Goal: Obtain resource: Download file/media

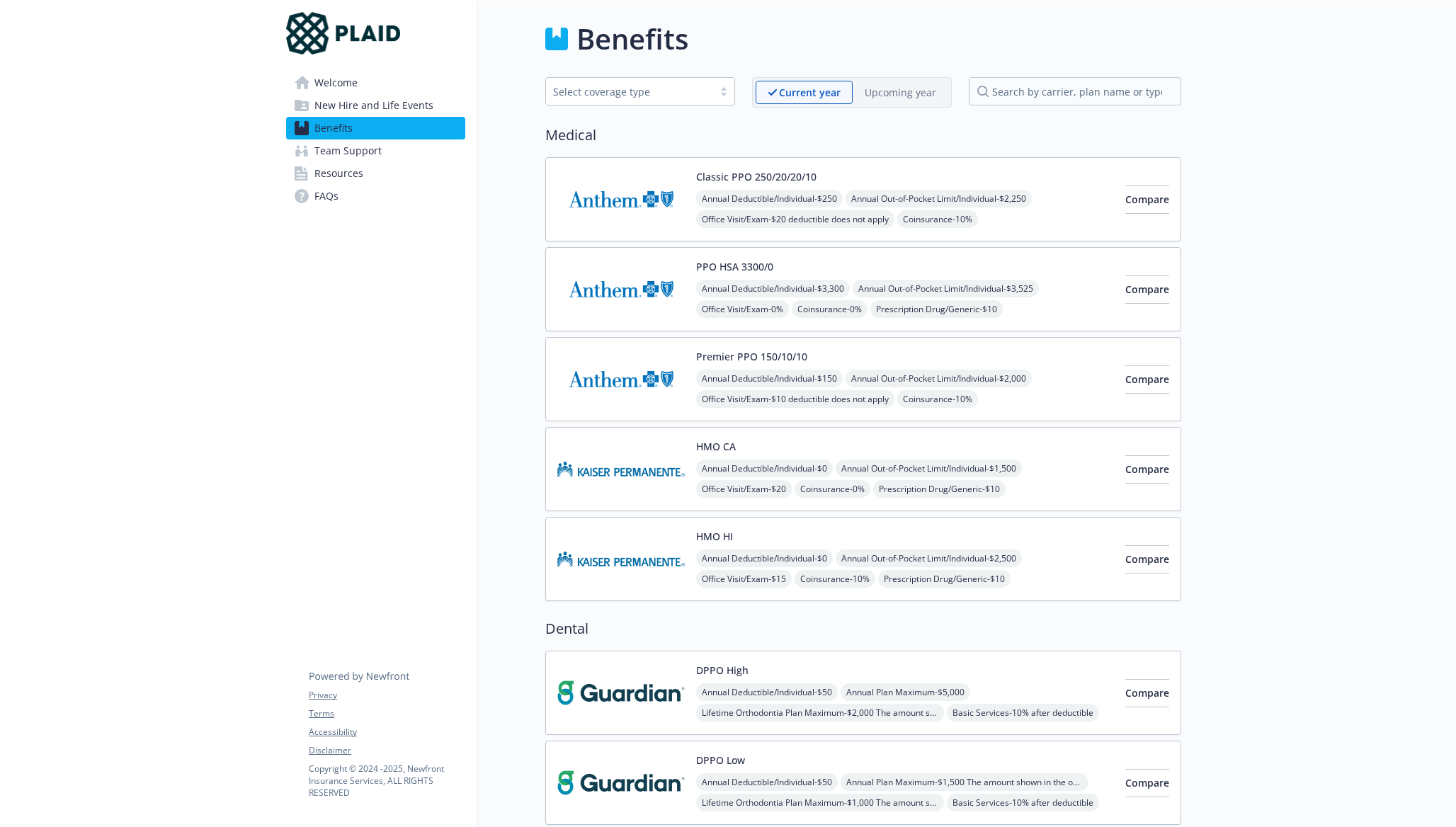
click at [377, 75] on link "Welcome" at bounding box center [375, 83] width 179 height 22
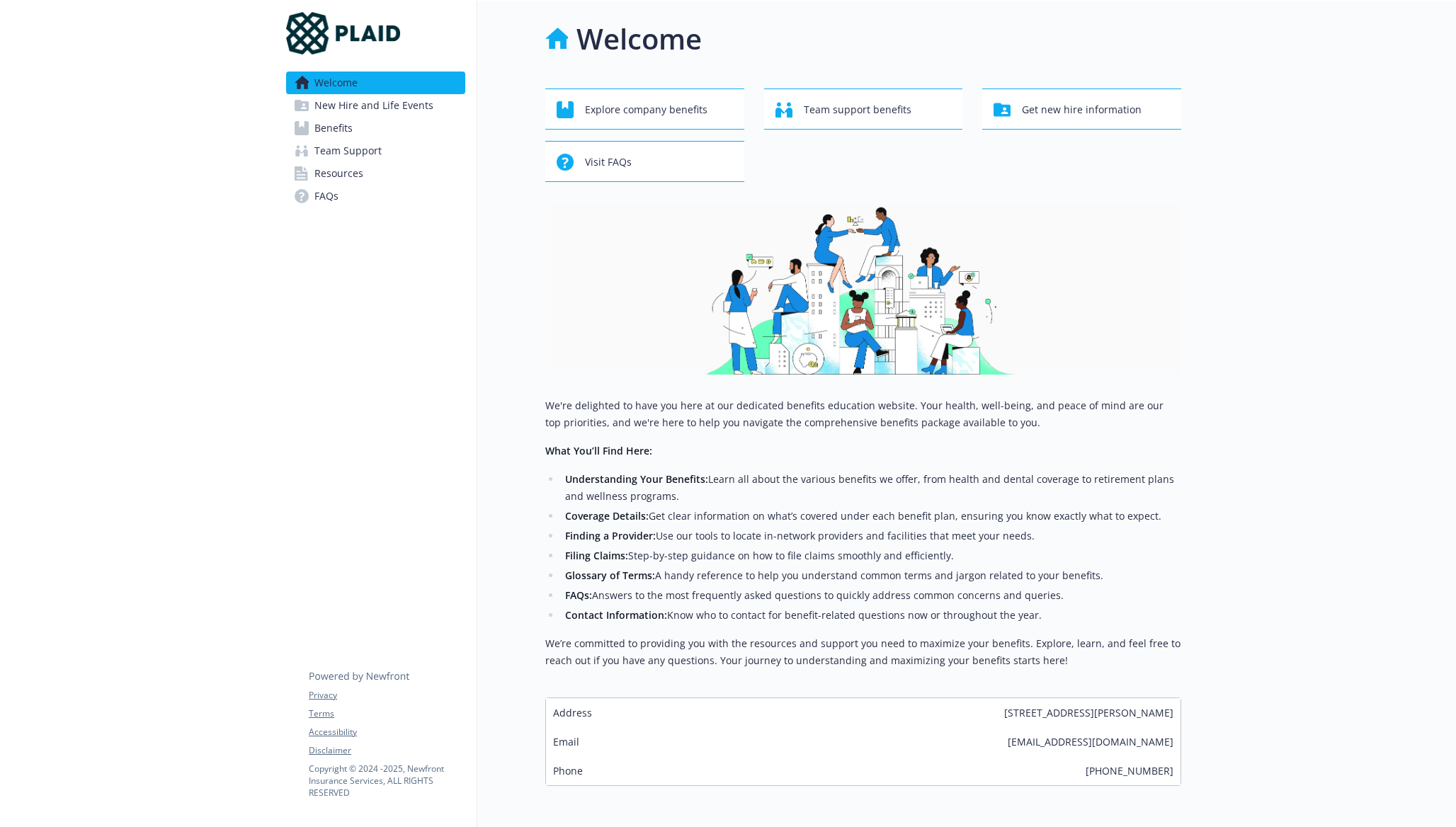
click at [377, 104] on span "New Hire and Life Events" at bounding box center [373, 105] width 119 height 22
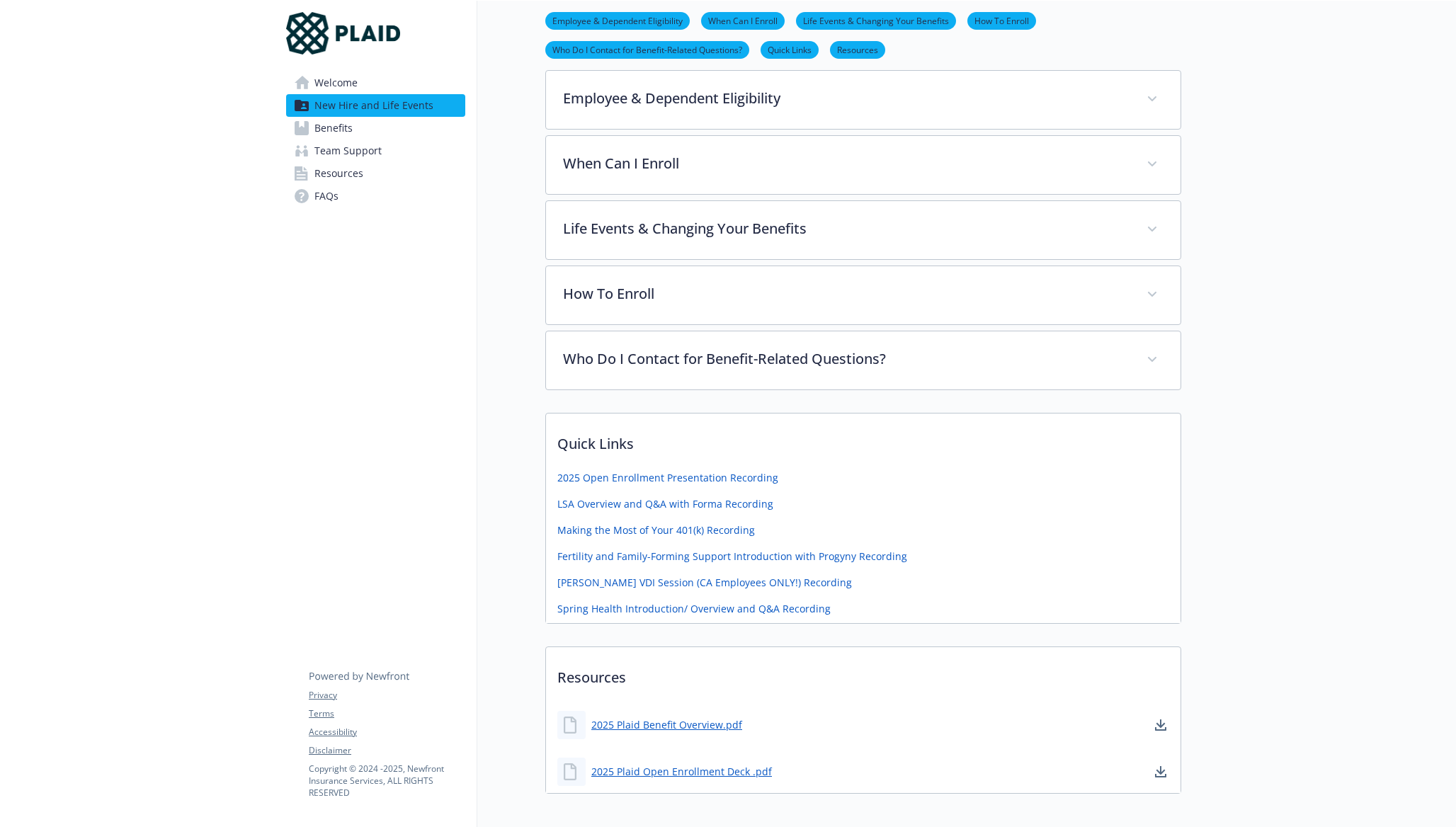
scroll to position [339, 0]
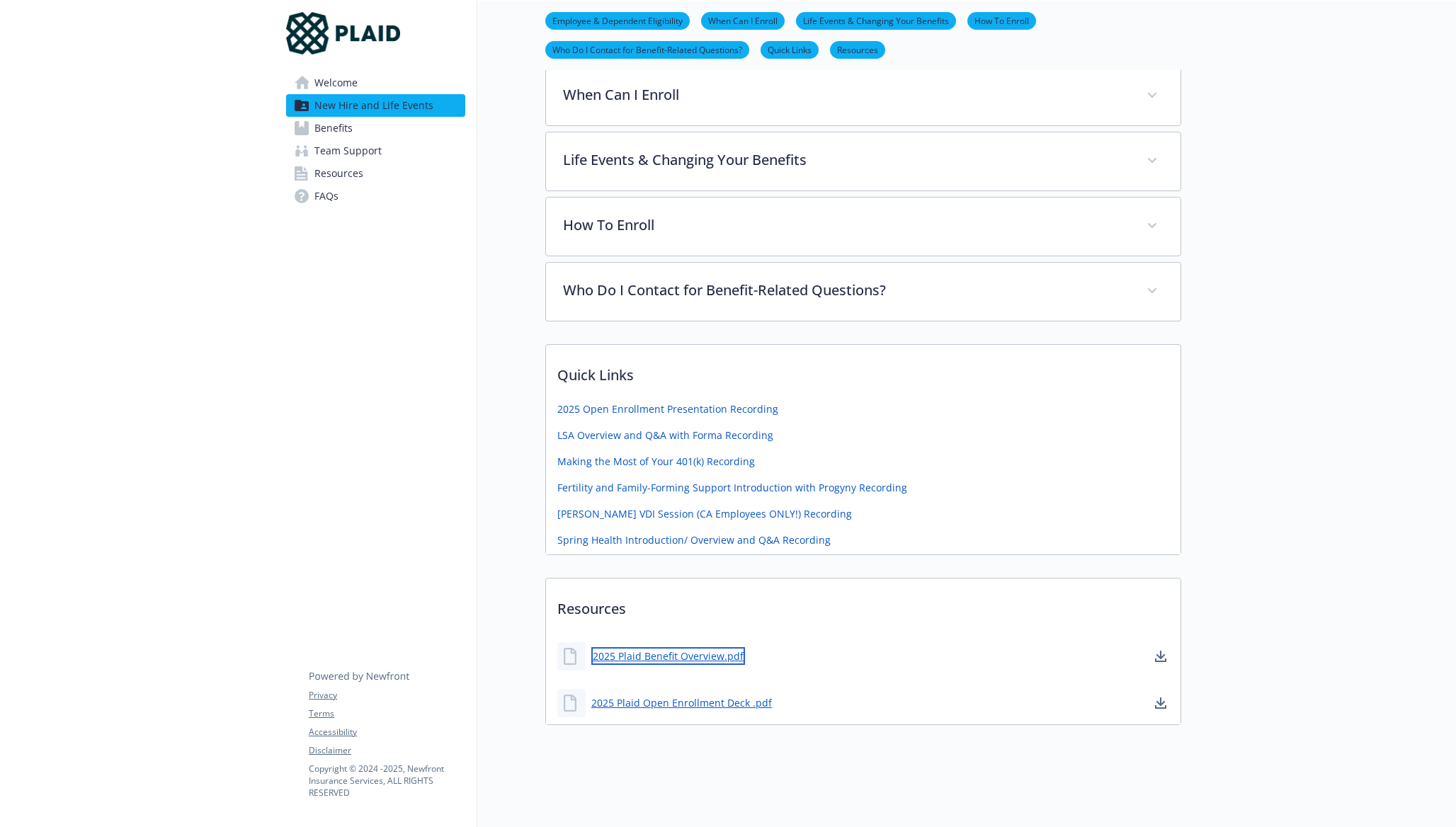
click at [695, 655] on link "2025 Plaid Benefit Overview.pdf" at bounding box center [668, 656] width 154 height 18
click at [366, 121] on link "Benefits" at bounding box center [375, 128] width 179 height 22
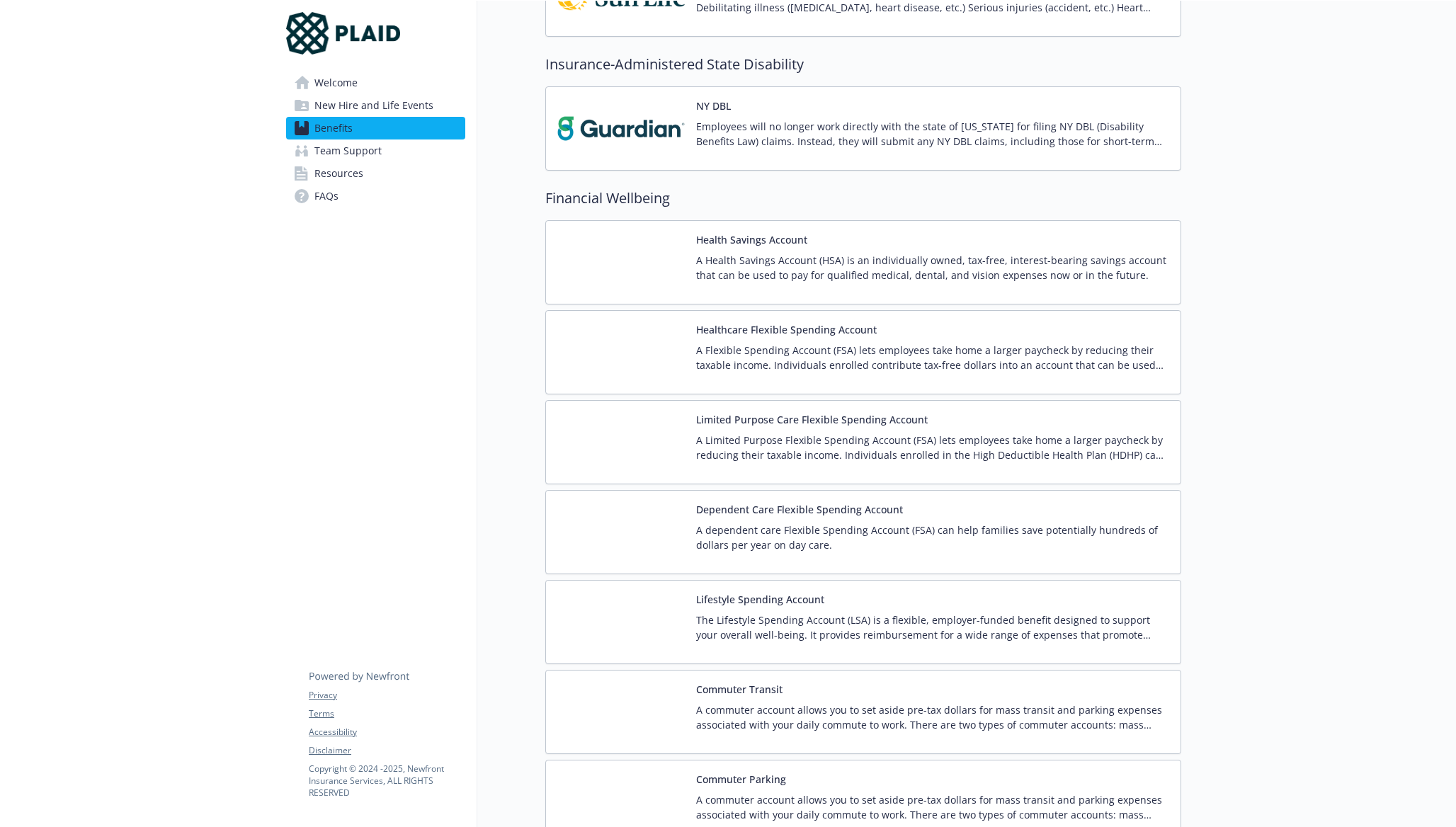
scroll to position [1578, 0]
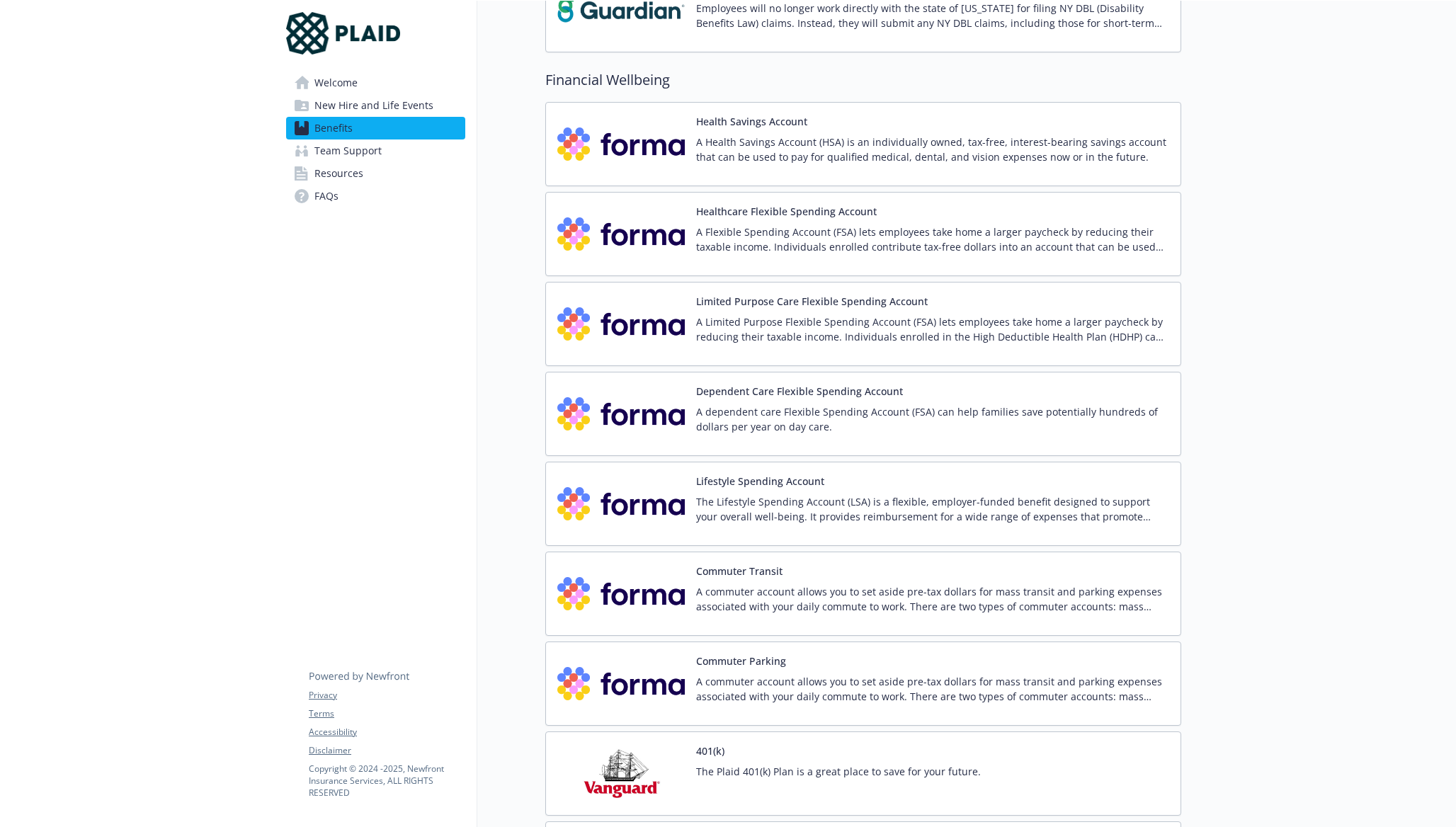
click at [764, 588] on p "A commuter account allows you to set aside pre-tax dollars for mass transit and…" at bounding box center [933, 598] width 473 height 30
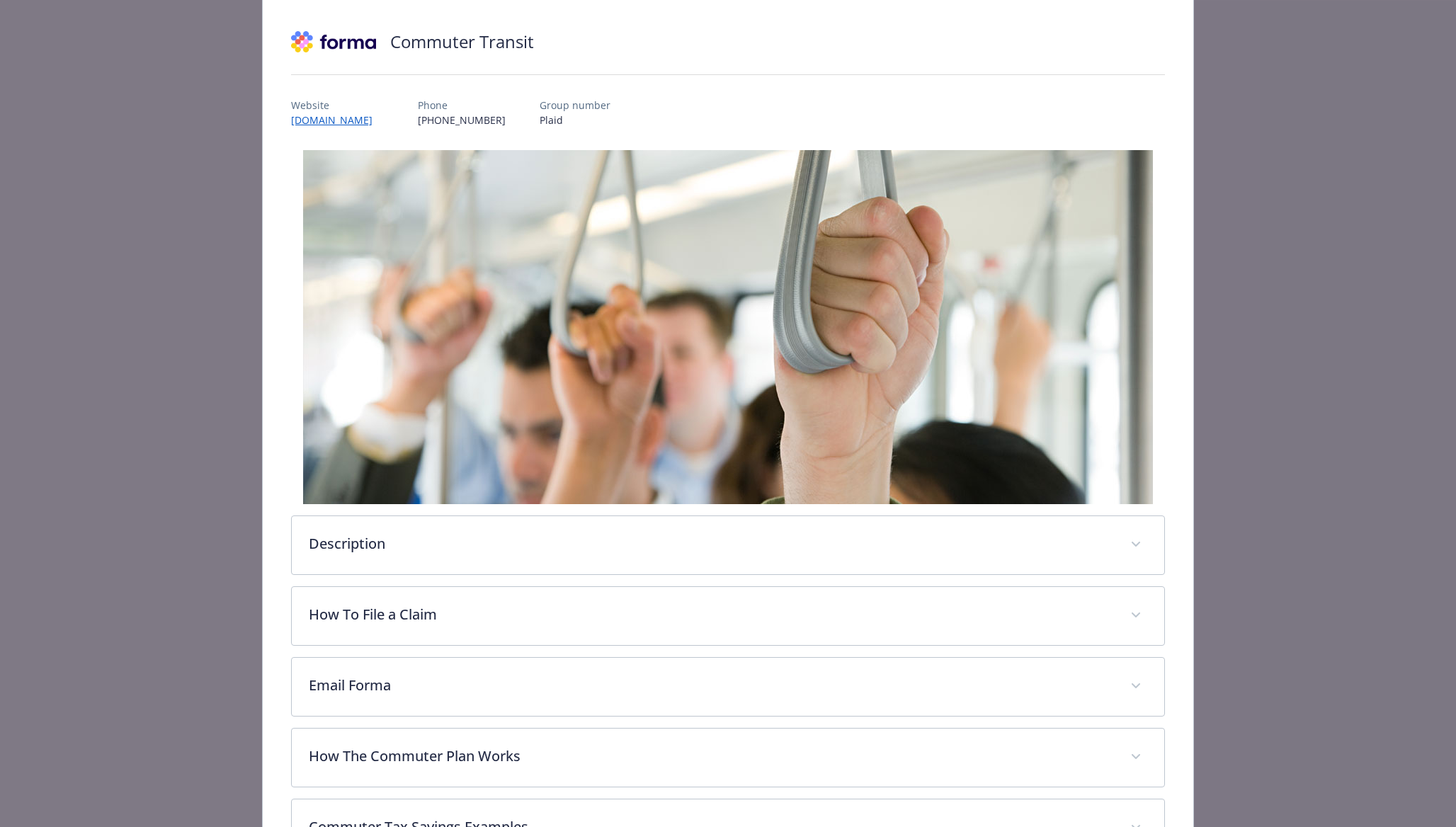
scroll to position [94, 0]
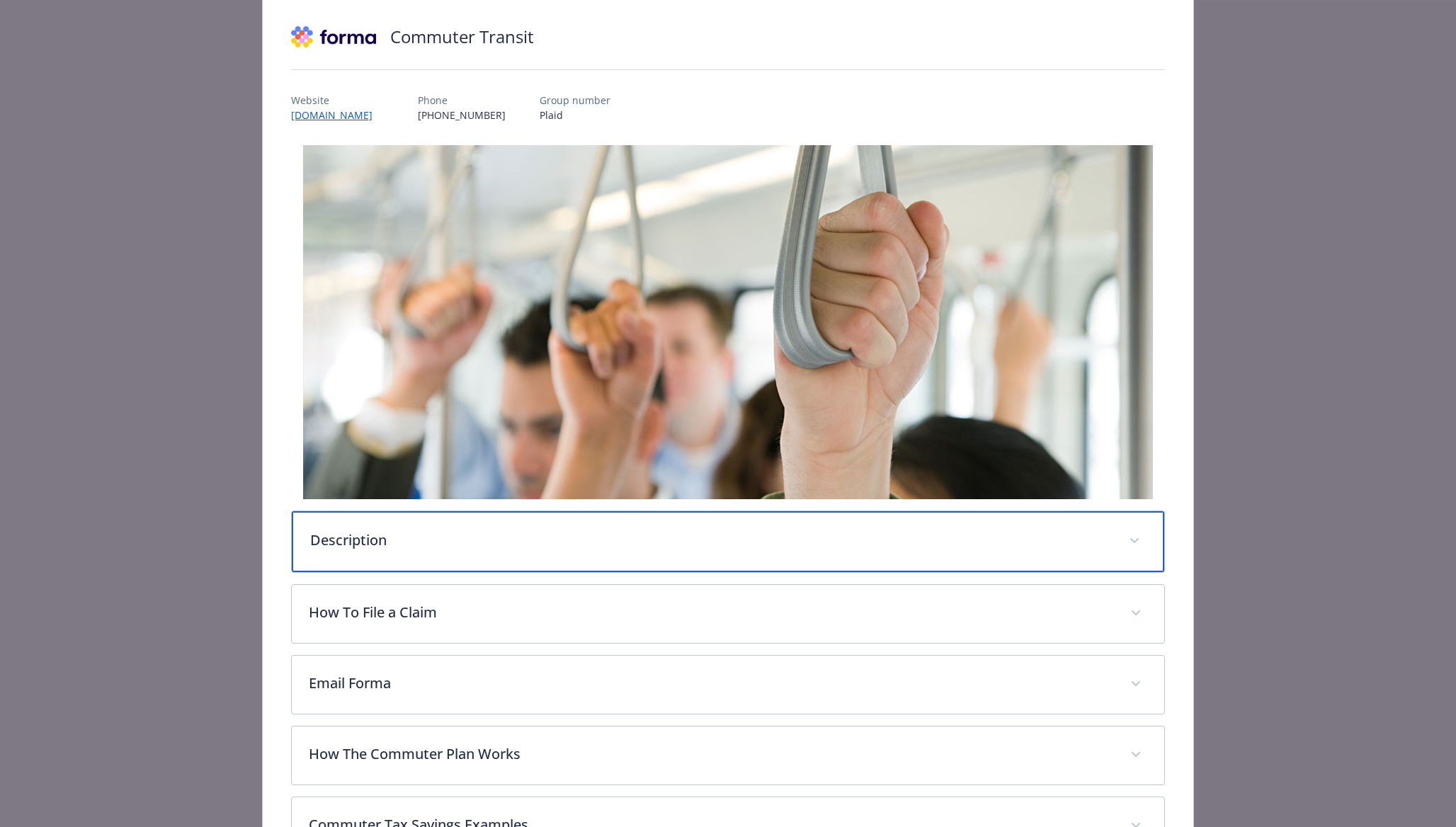
click at [804, 560] on div "Description" at bounding box center [728, 542] width 873 height 61
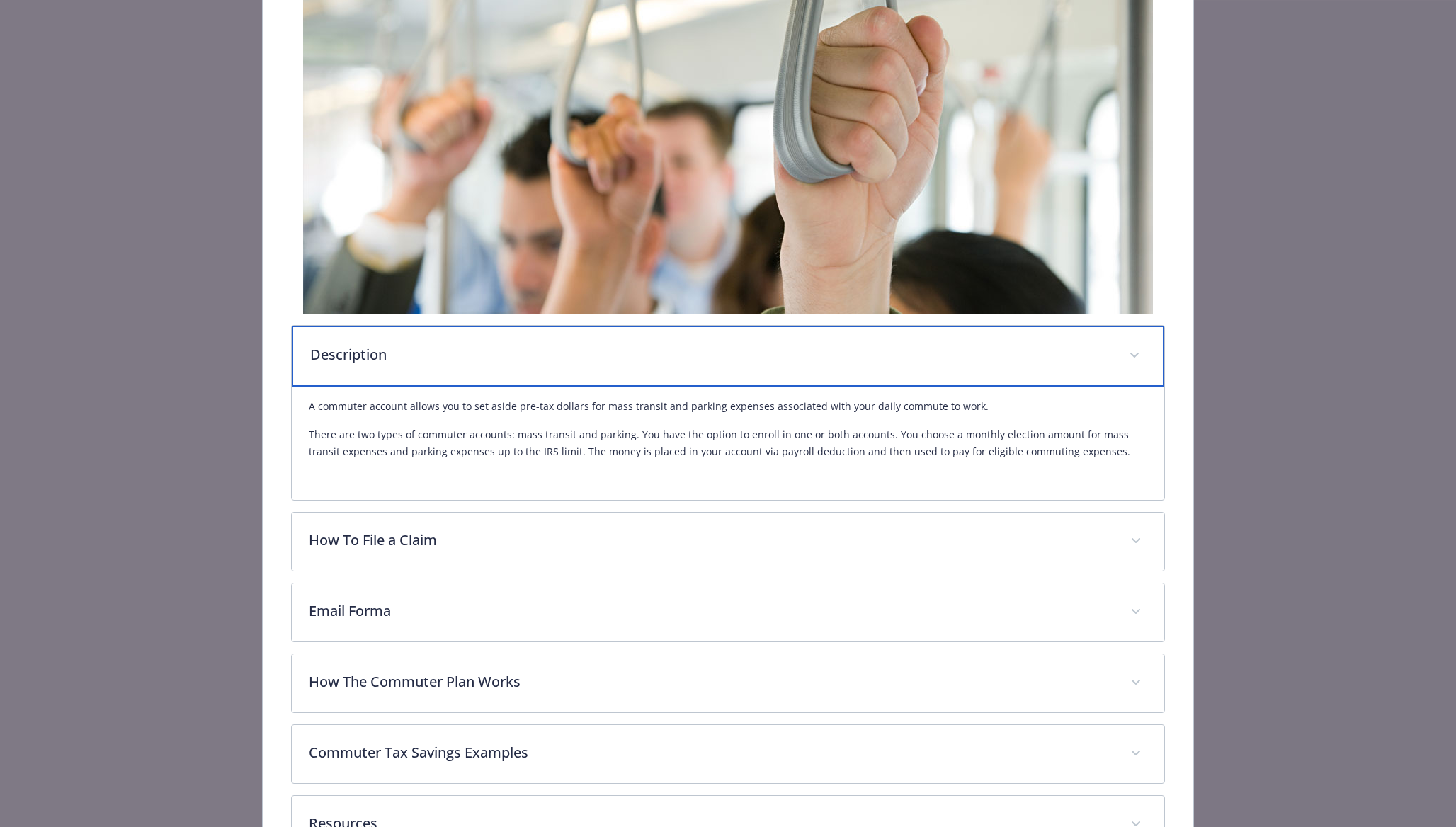
scroll to position [314, 0]
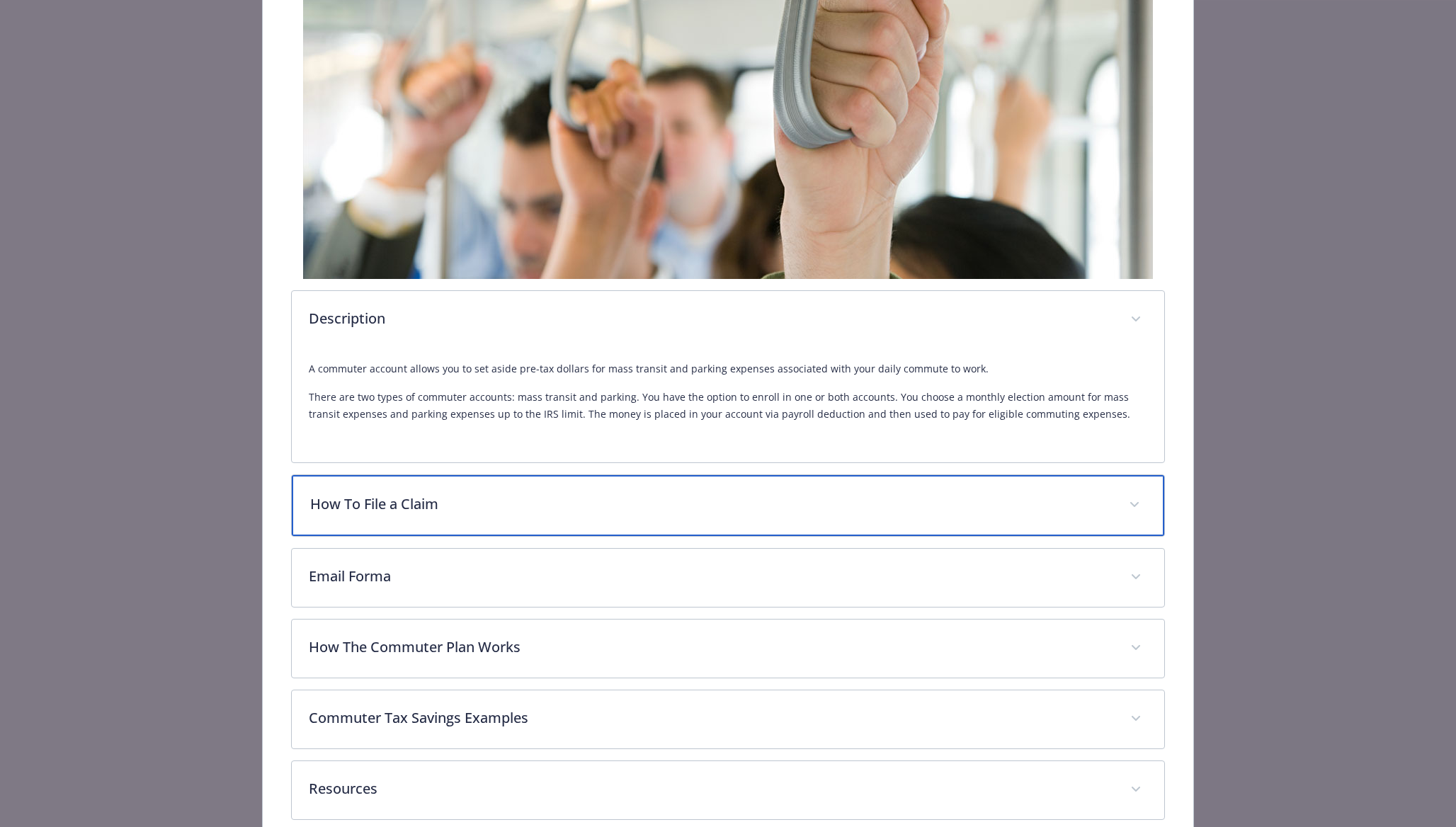
click at [842, 496] on p "How To File a Claim" at bounding box center [711, 505] width 802 height 22
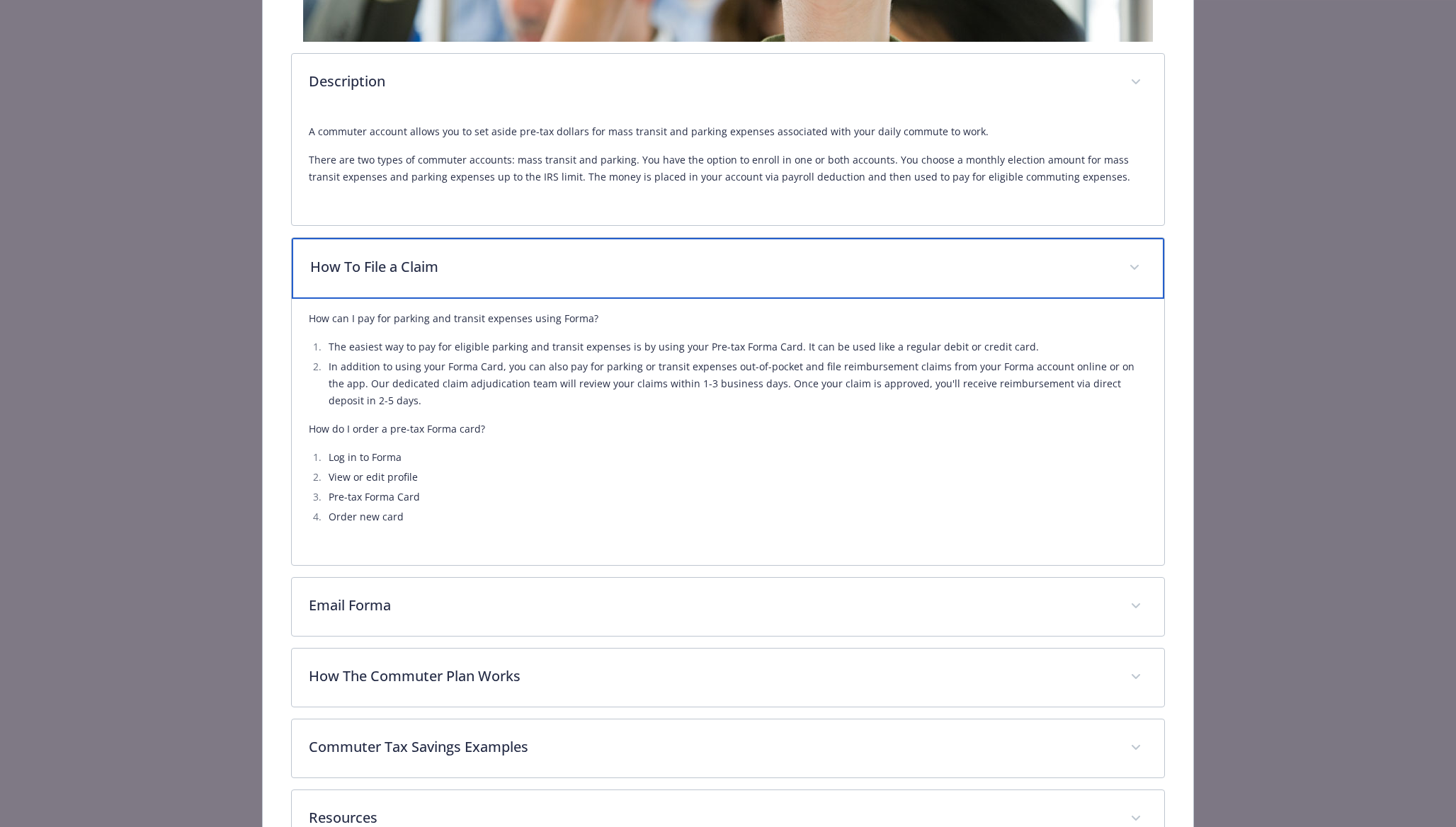
scroll to position [570, 0]
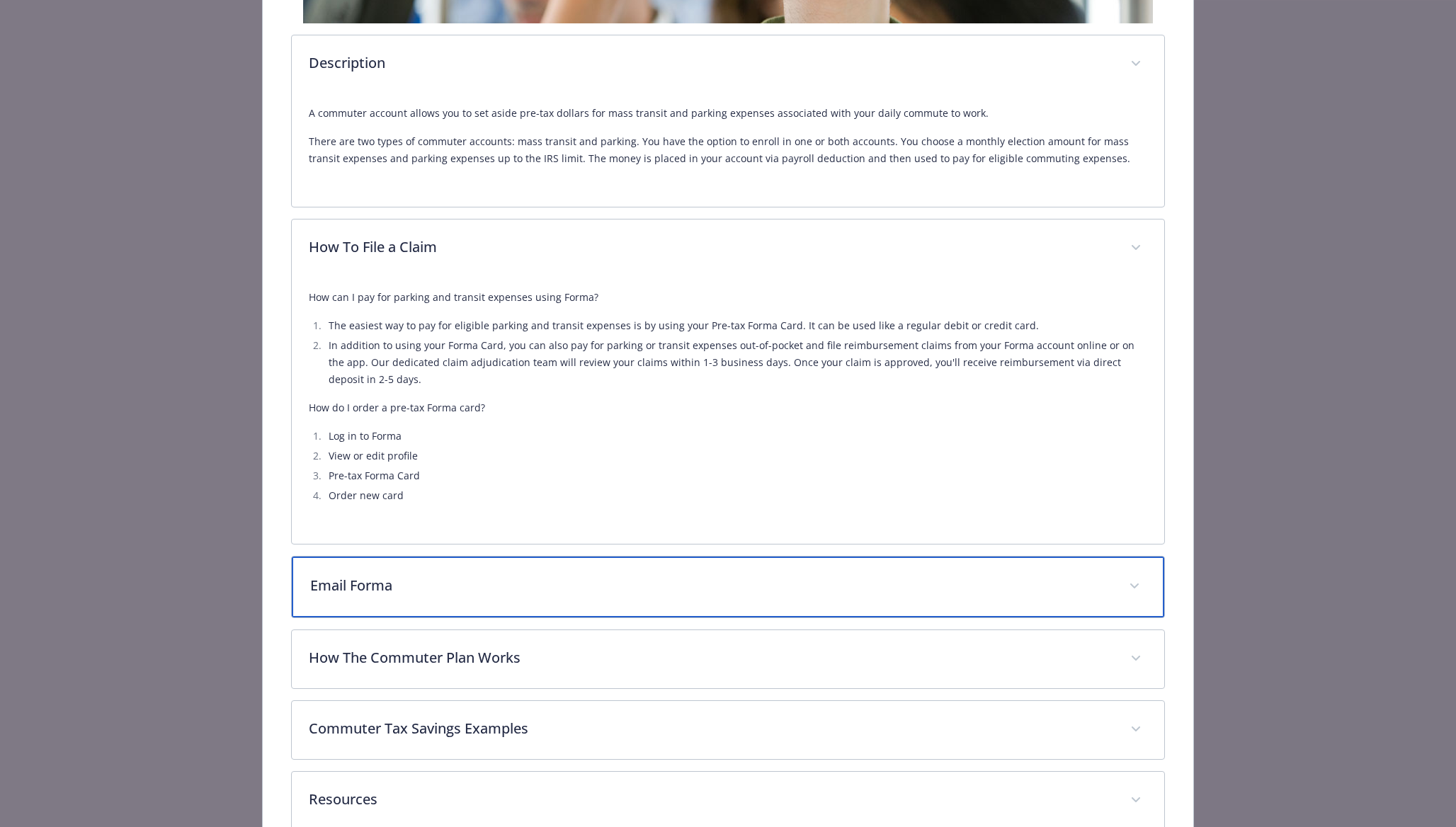
click at [803, 613] on div "Email Forma" at bounding box center [728, 588] width 873 height 61
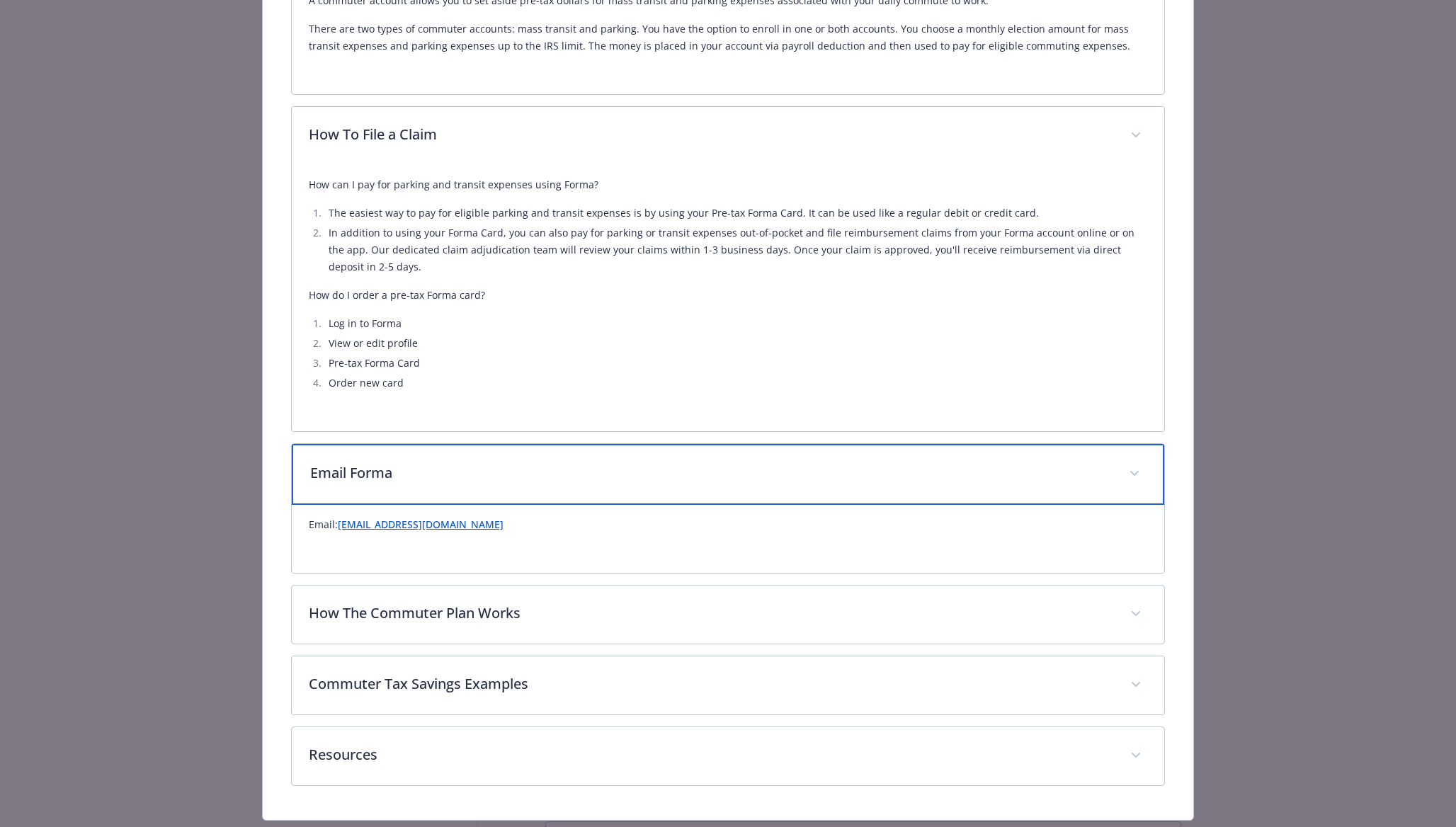
scroll to position [684, 0]
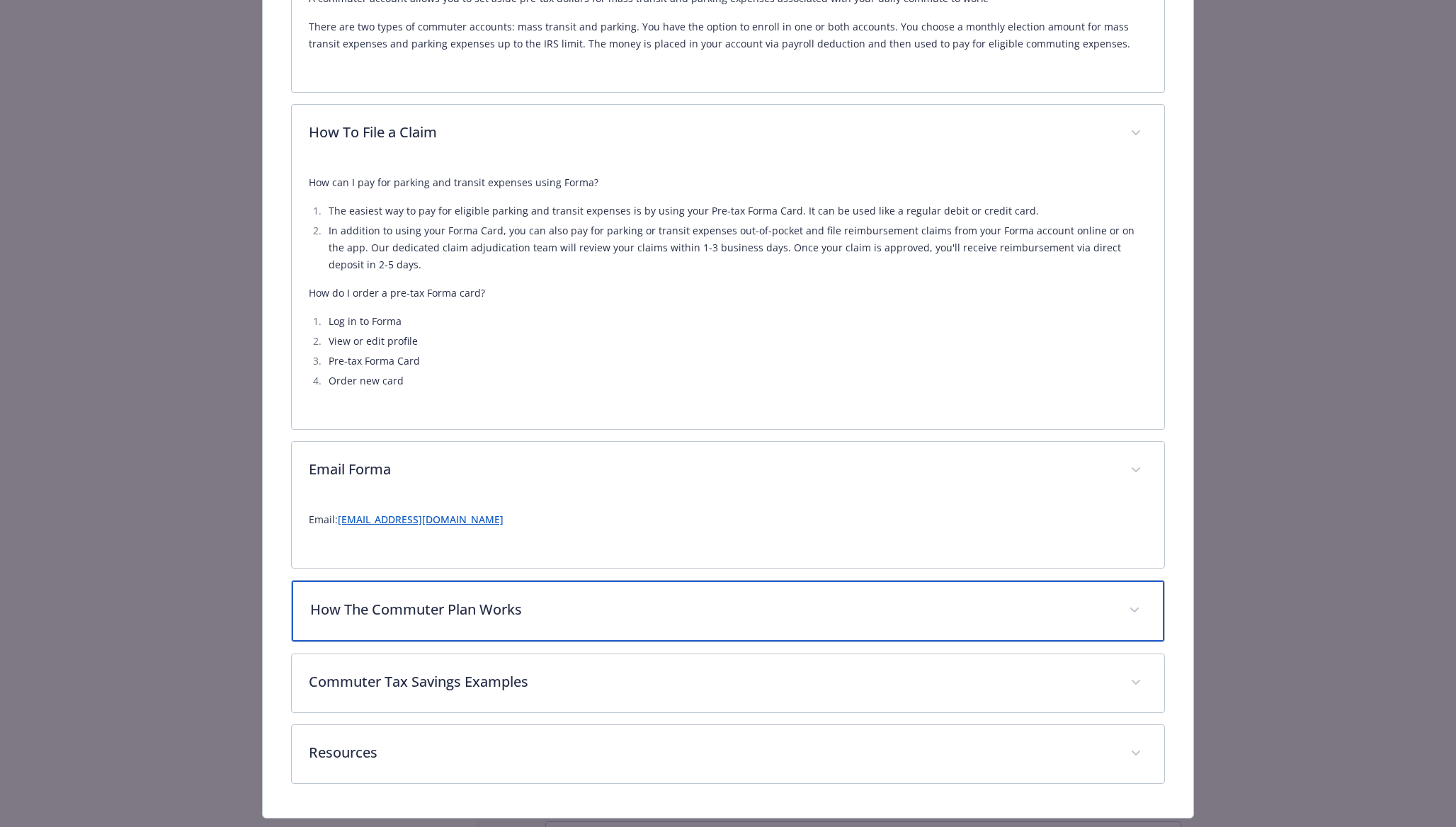
click at [843, 599] on div "How The Commuter Plan Works" at bounding box center [728, 611] width 873 height 61
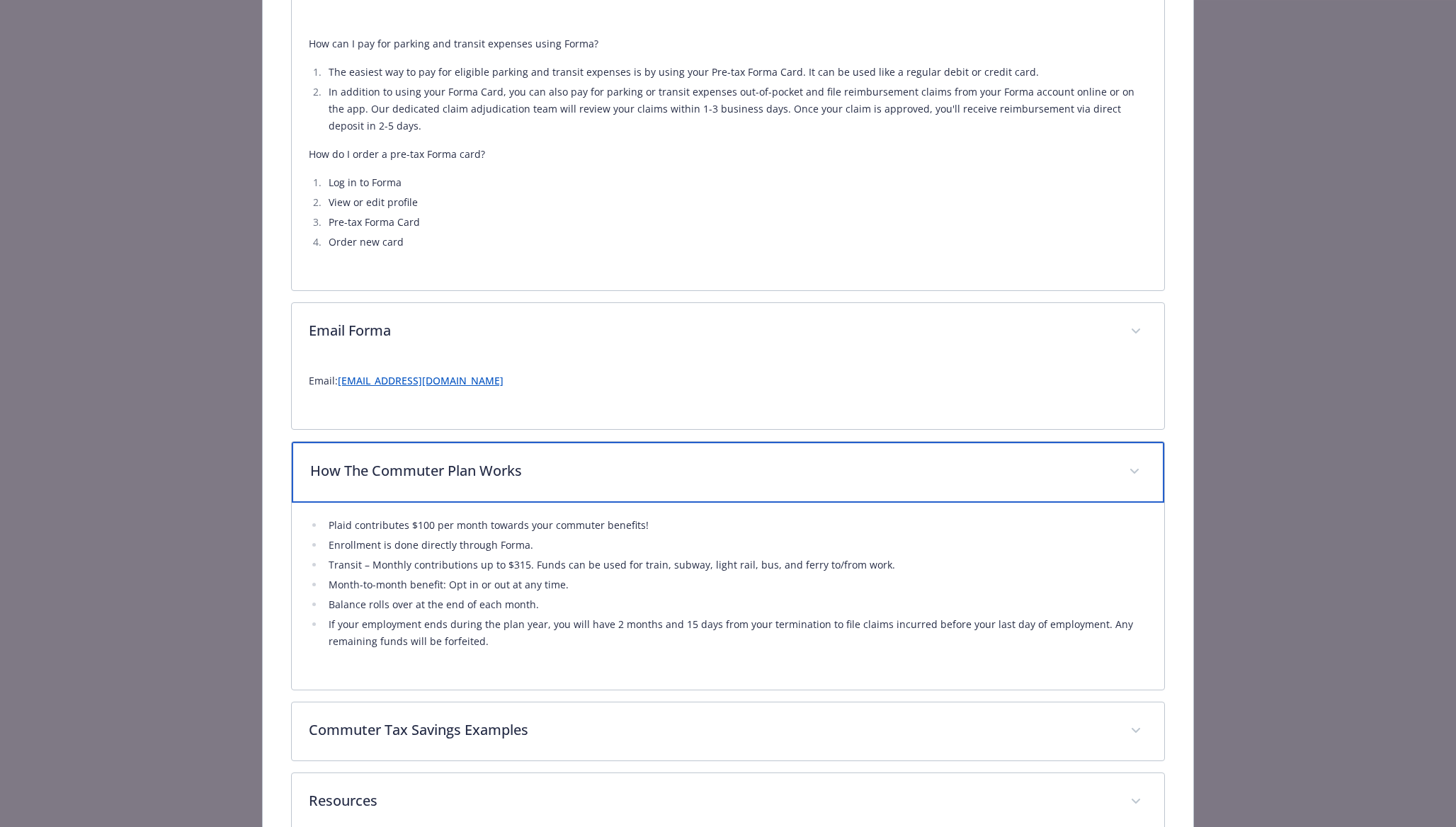
scroll to position [823, 0]
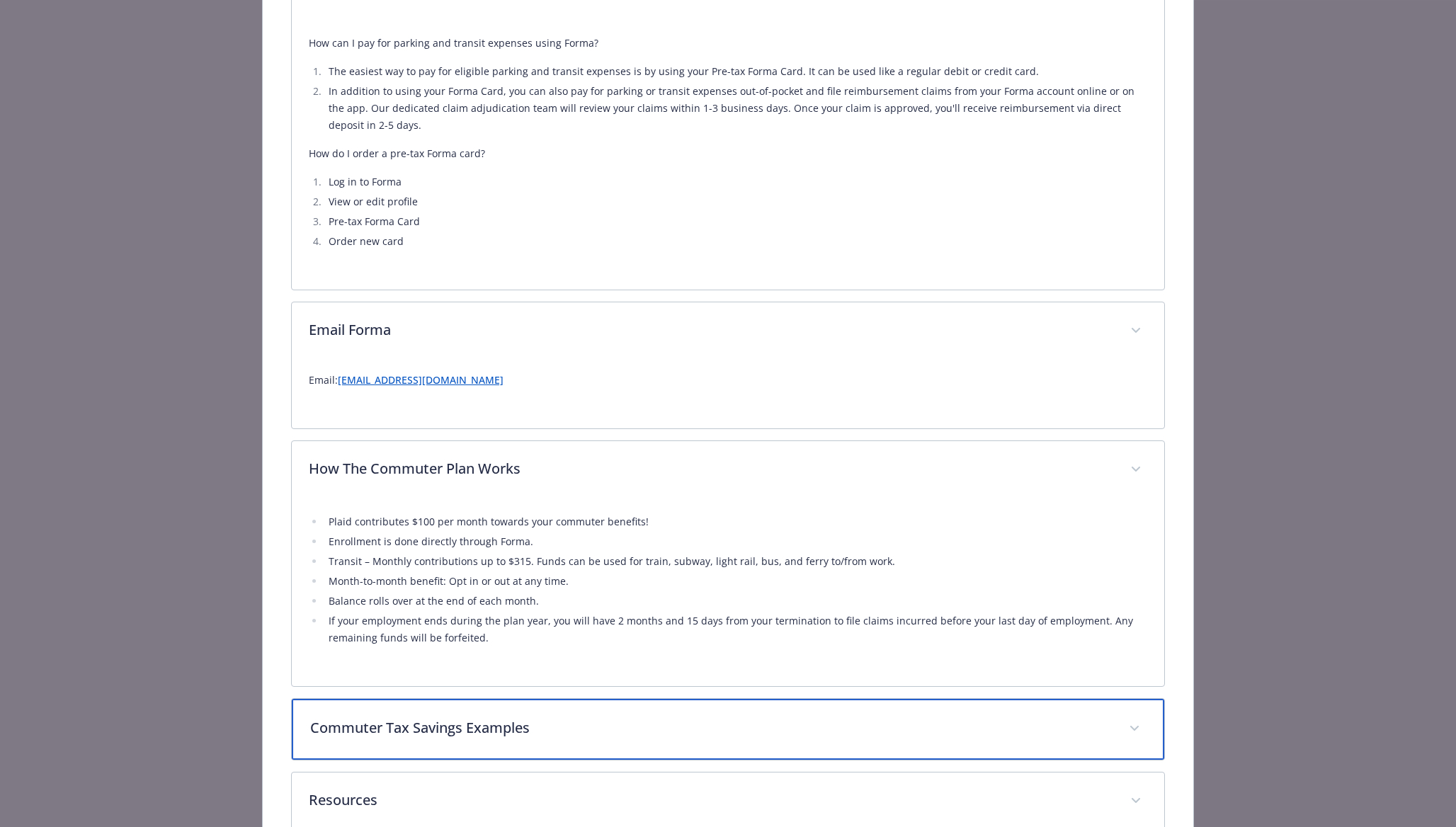
click at [545, 737] on p "Commuter Tax Savings Examples" at bounding box center [711, 728] width 802 height 22
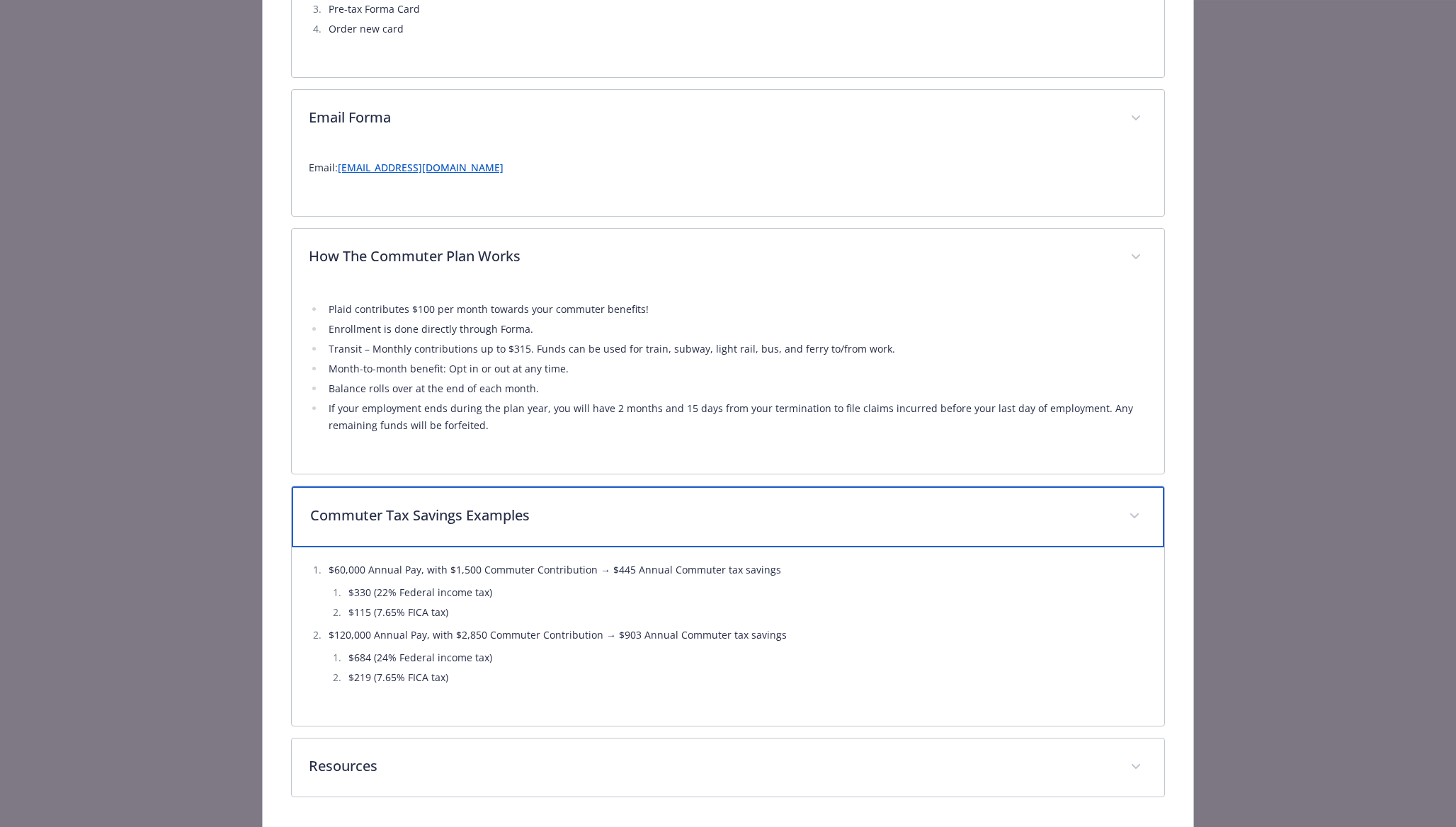
scroll to position [1086, 0]
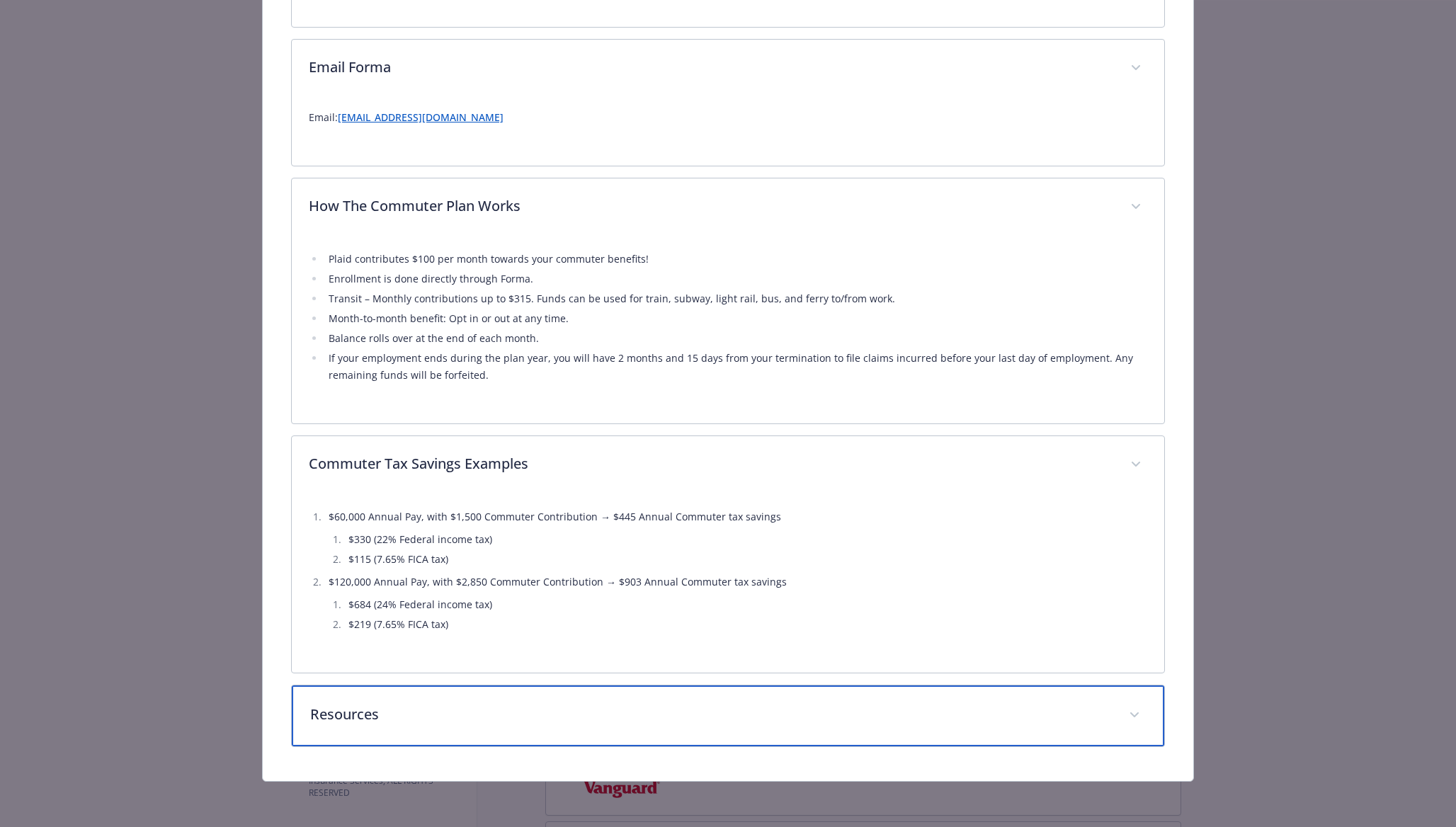
click at [545, 737] on div "Resources" at bounding box center [728, 716] width 873 height 61
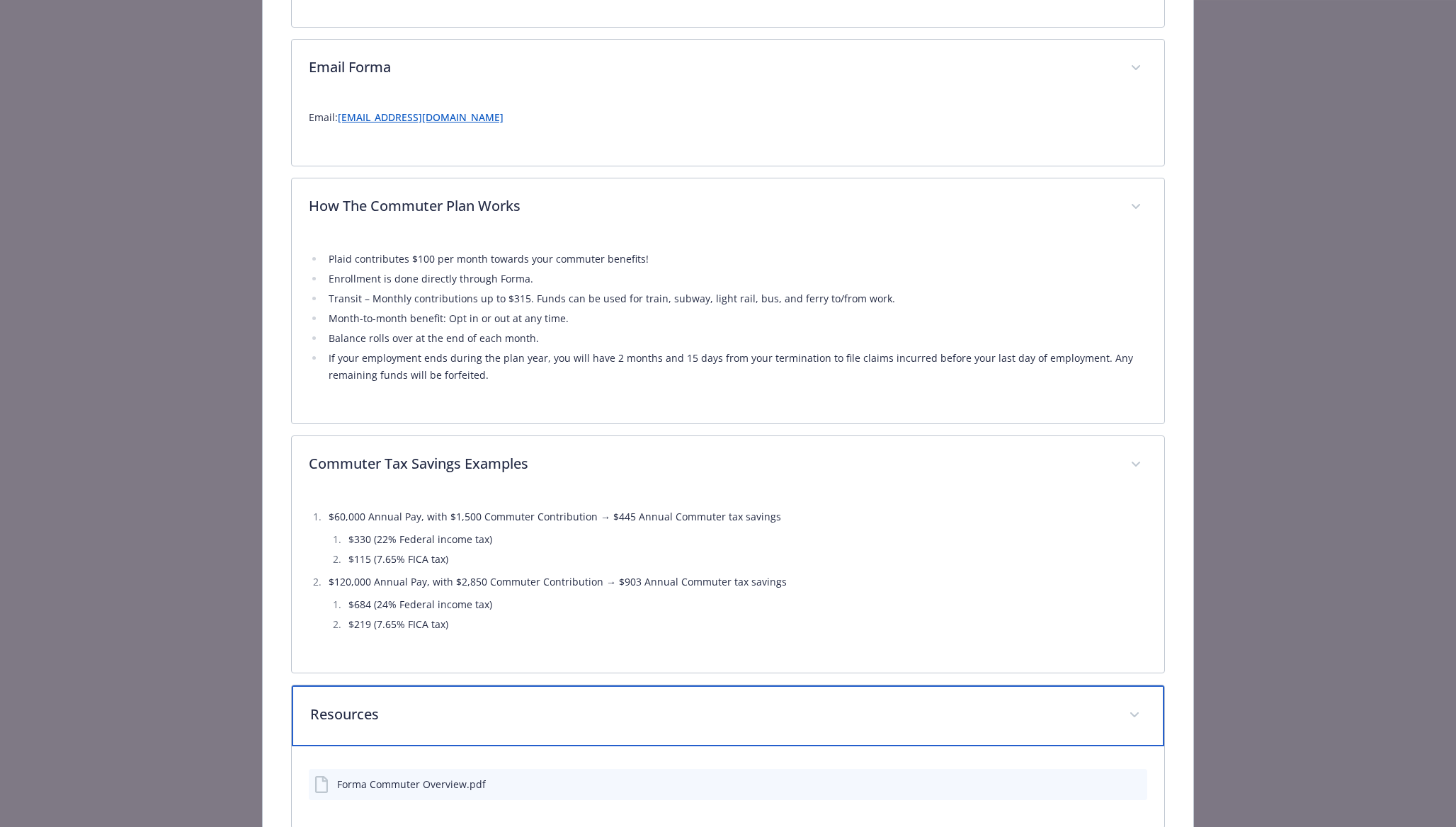
scroll to position [1117, 0]
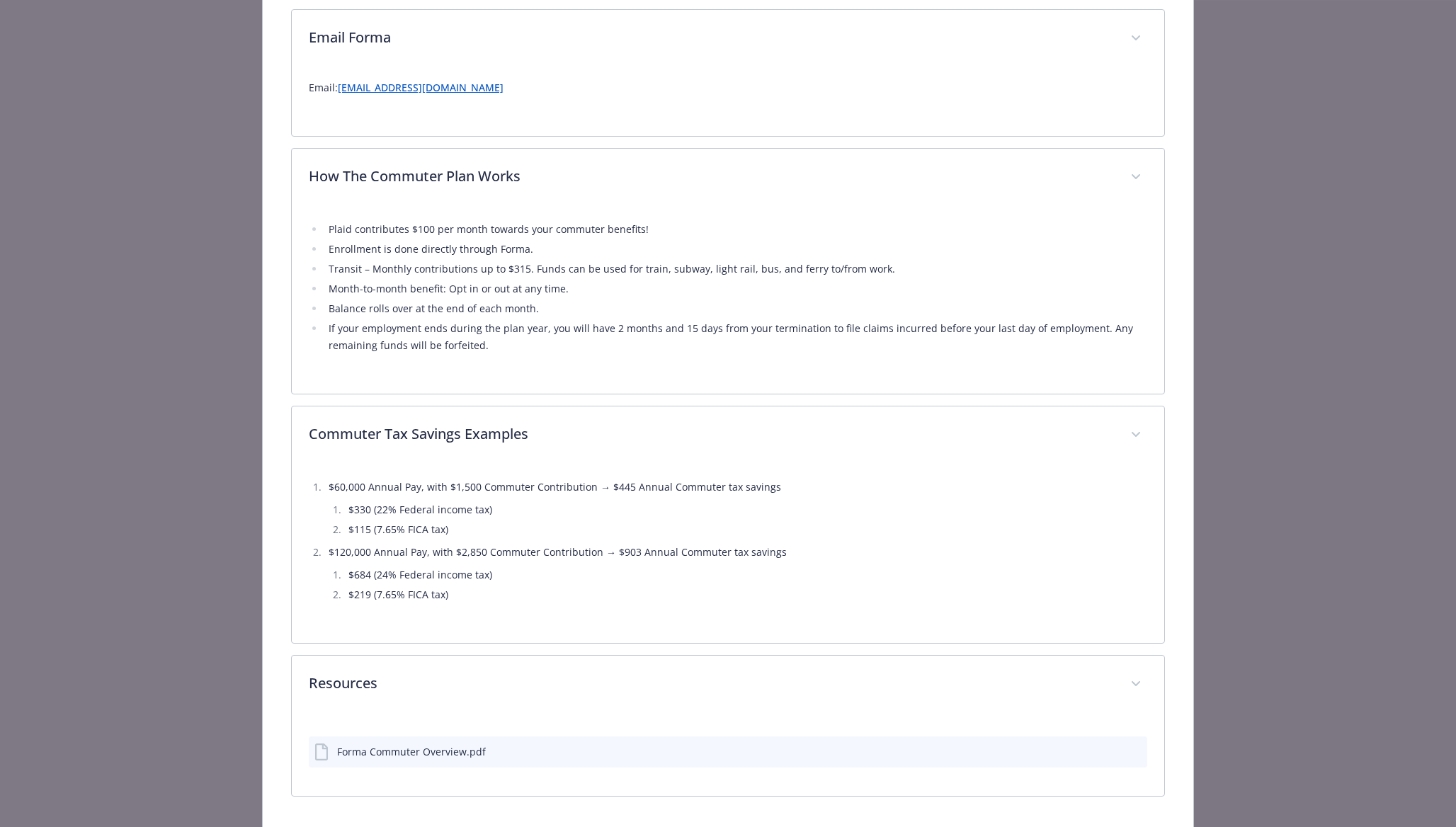
click at [562, 748] on div "Forma Commuter Overview.pdf" at bounding box center [728, 752] width 839 height 31
click at [1112, 751] on icon "download file" at bounding box center [1111, 749] width 9 height 8
